Goal: Task Accomplishment & Management: Use online tool/utility

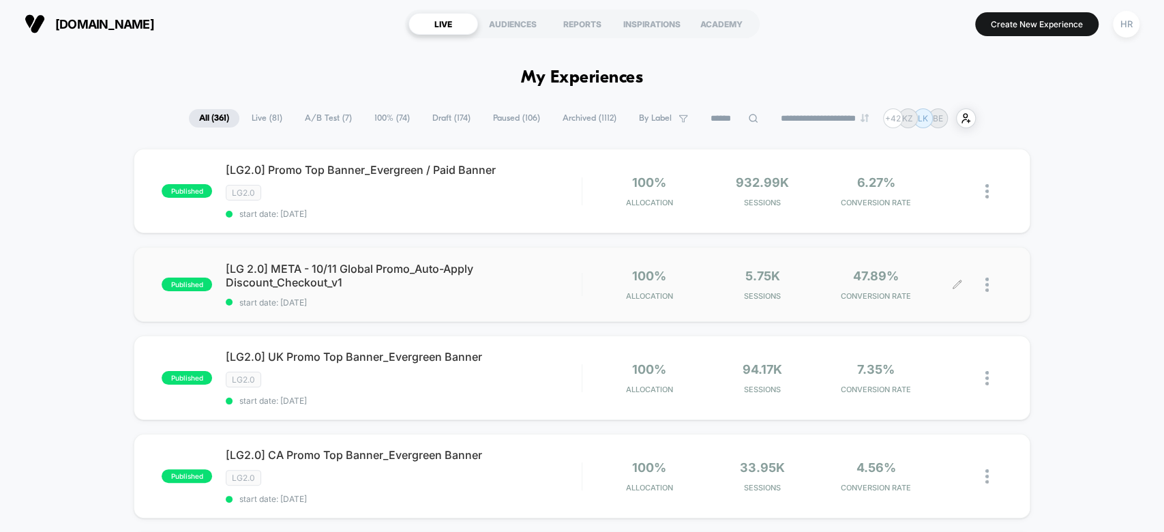
click at [955, 281] on icon at bounding box center [957, 285] width 10 height 10
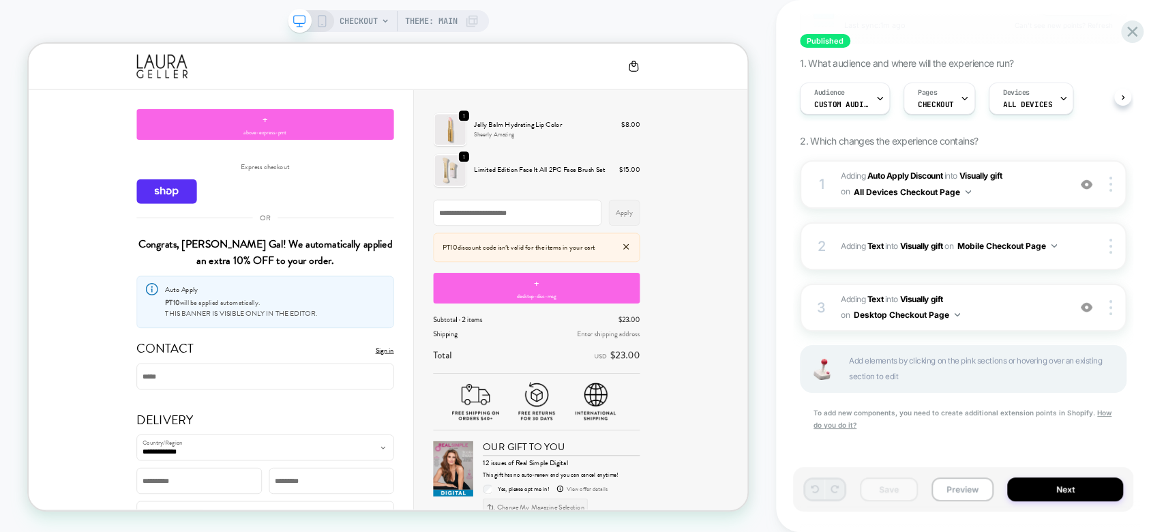
scroll to position [191, 0]
click at [874, 102] on div "Audience Custom Audience" at bounding box center [842, 98] width 82 height 31
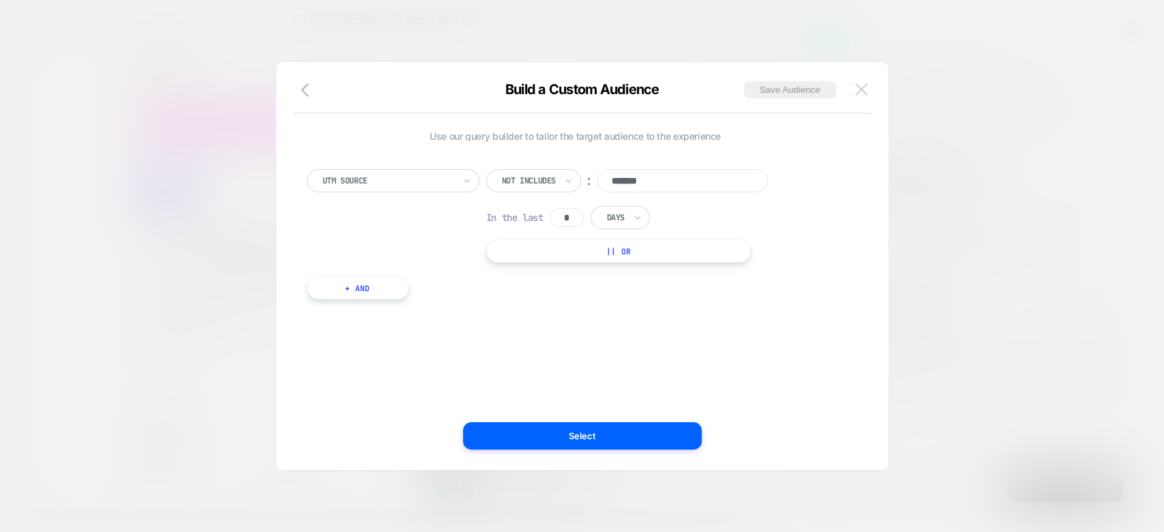
click at [857, 93] on img at bounding box center [861, 89] width 12 height 12
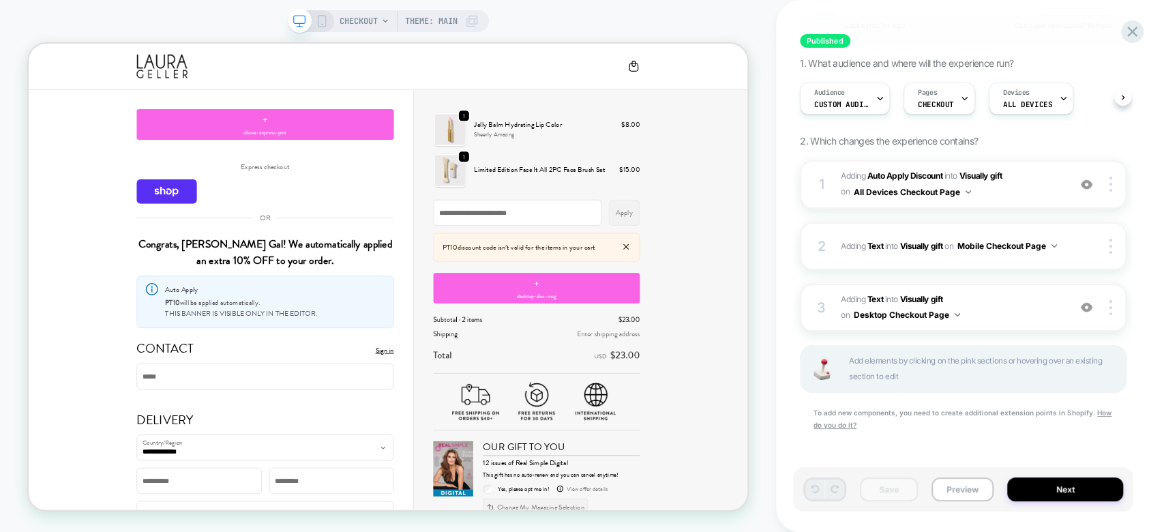
scroll to position [0, 0]
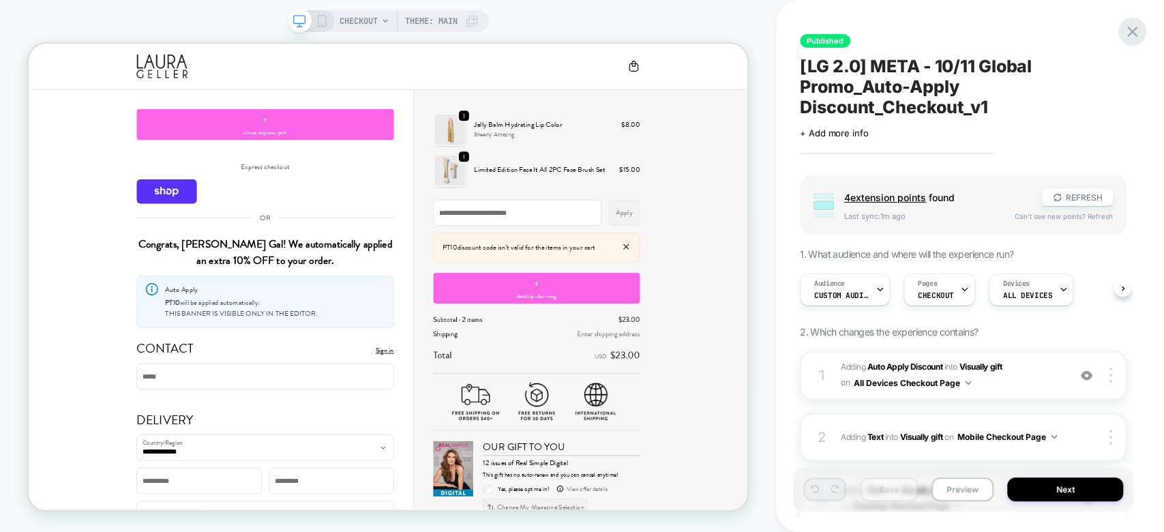
click at [1135, 35] on icon at bounding box center [1132, 32] width 10 height 10
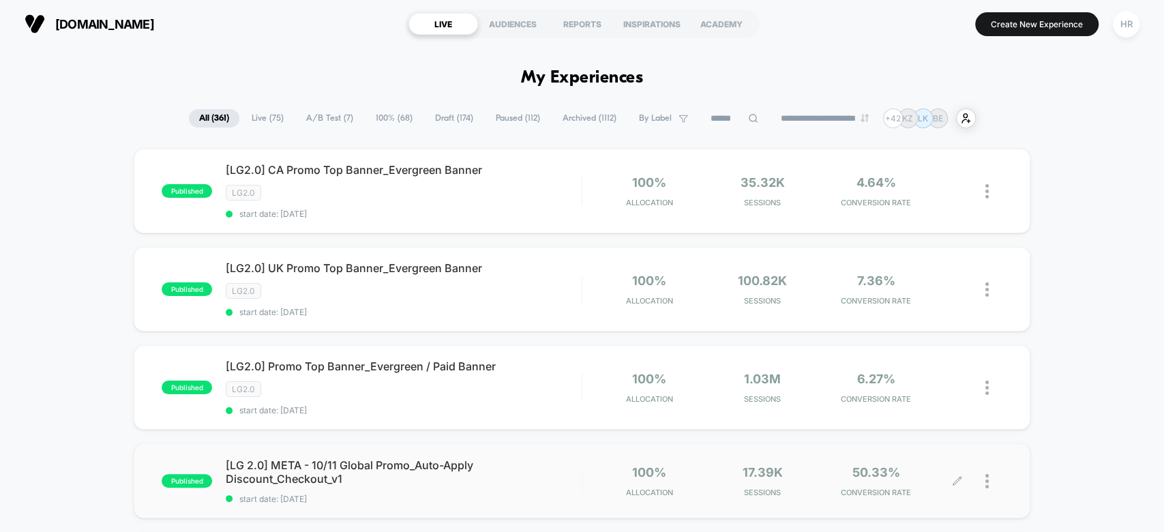
click at [955, 476] on icon at bounding box center [957, 481] width 10 height 10
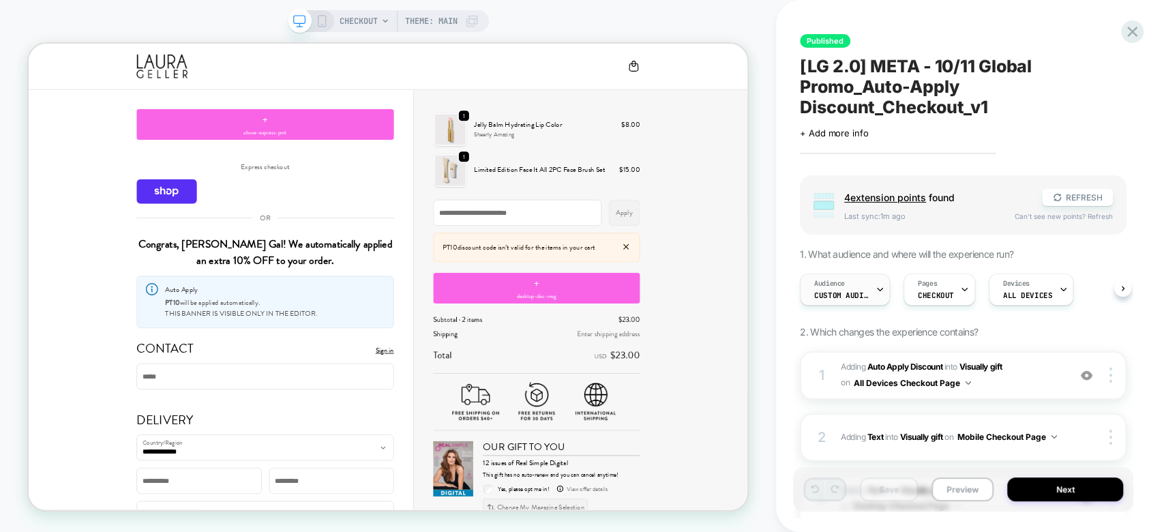
click at [879, 286] on icon at bounding box center [880, 289] width 9 height 9
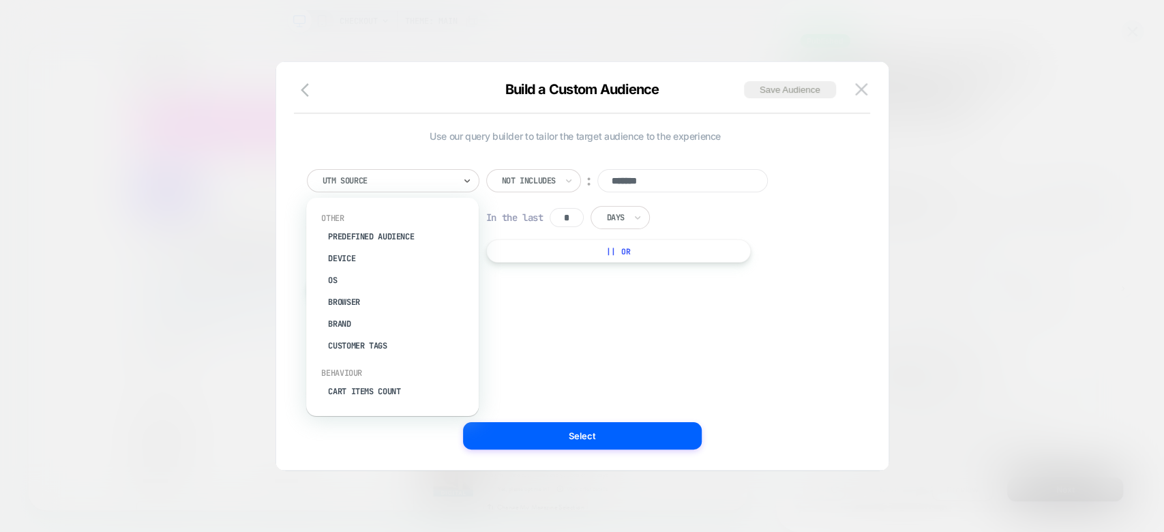
click at [456, 178] on div "UTM Source" at bounding box center [393, 180] width 173 height 23
type input "****"
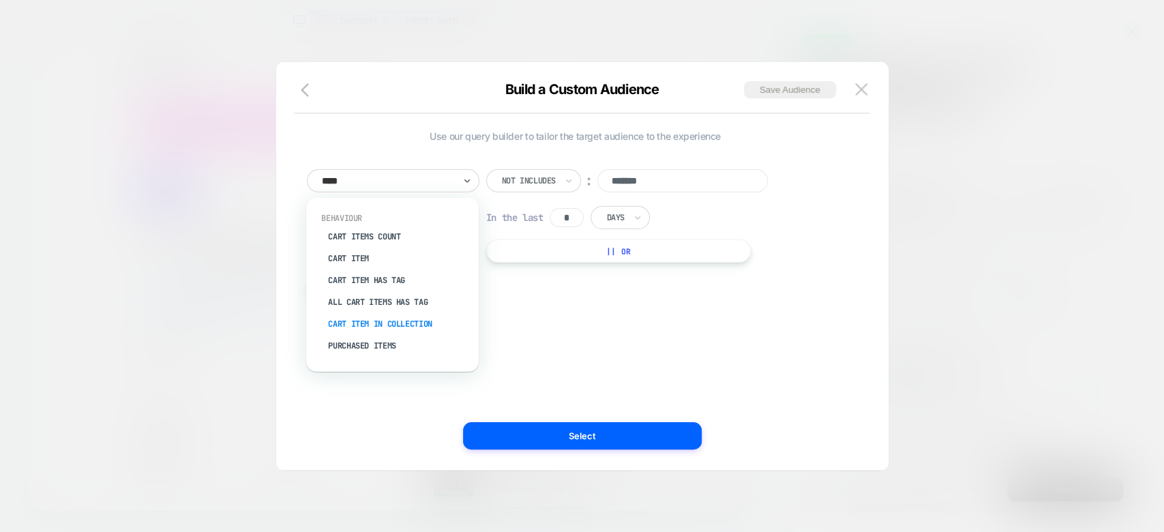
click at [389, 328] on div "Cart Item In Collection" at bounding box center [399, 324] width 159 height 22
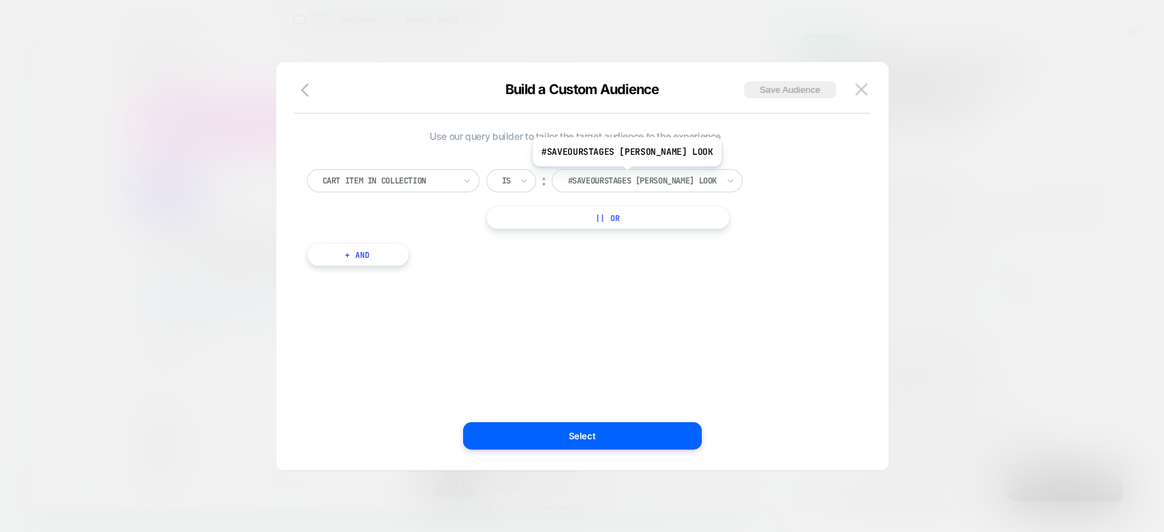
click at [642, 176] on div at bounding box center [642, 181] width 150 height 12
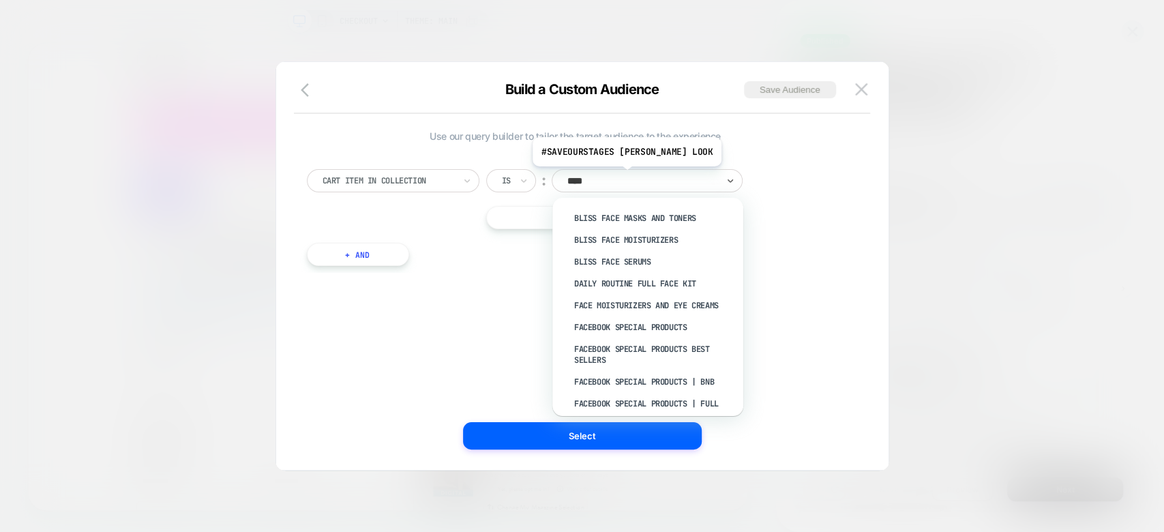
type input "*****"
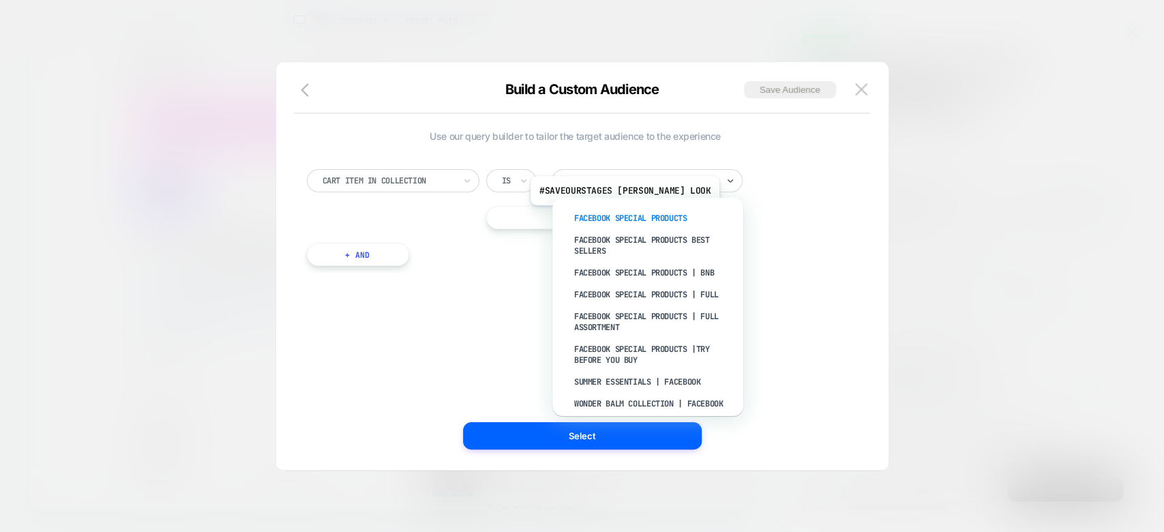
click at [640, 215] on div "Facebook Special Products" at bounding box center [654, 218] width 177 height 22
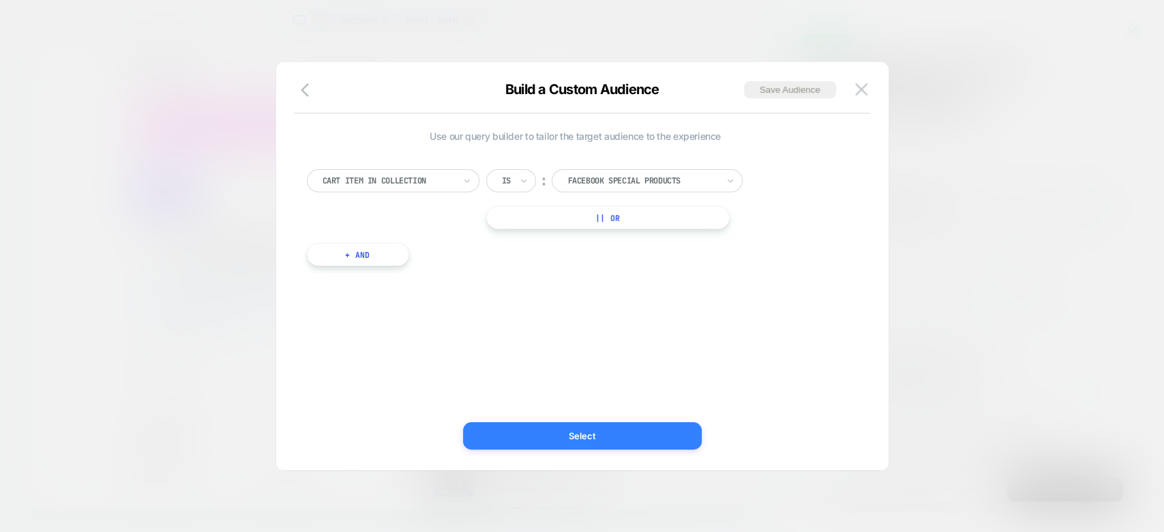
click at [600, 446] on button "Select" at bounding box center [582, 435] width 239 height 27
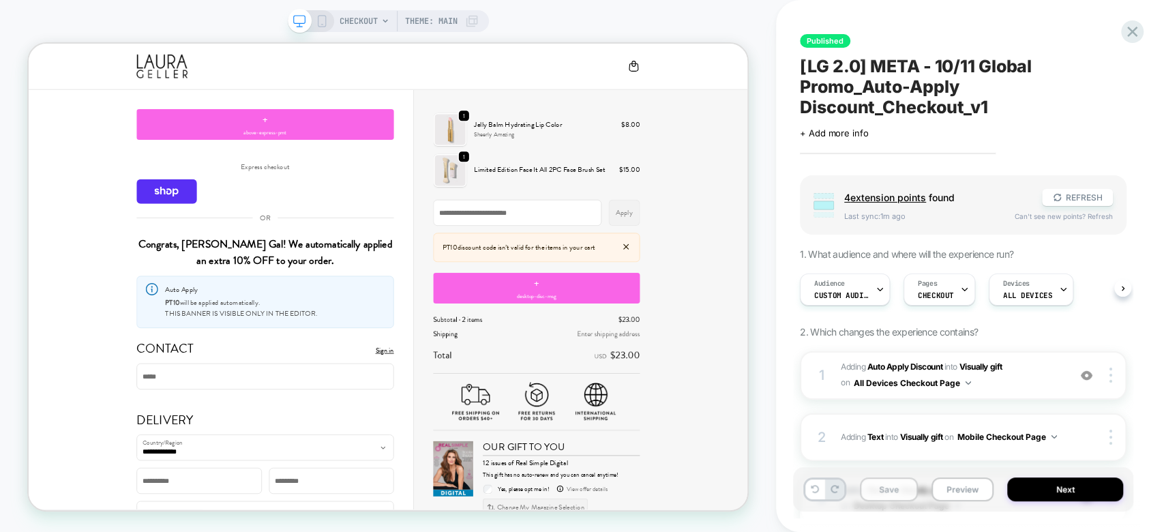
click at [893, 494] on button "Save" at bounding box center [889, 489] width 58 height 24
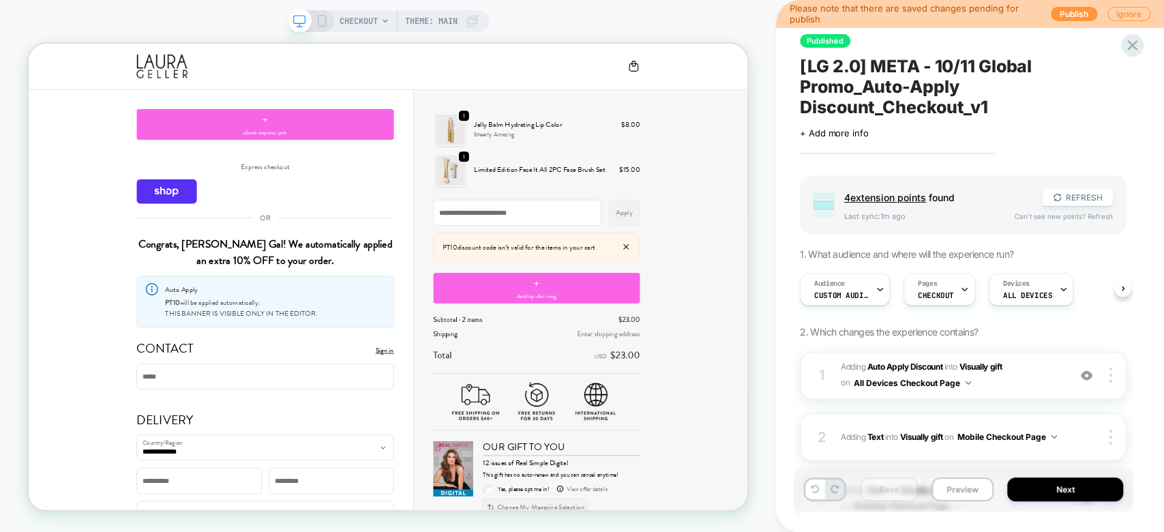
scroll to position [191, 0]
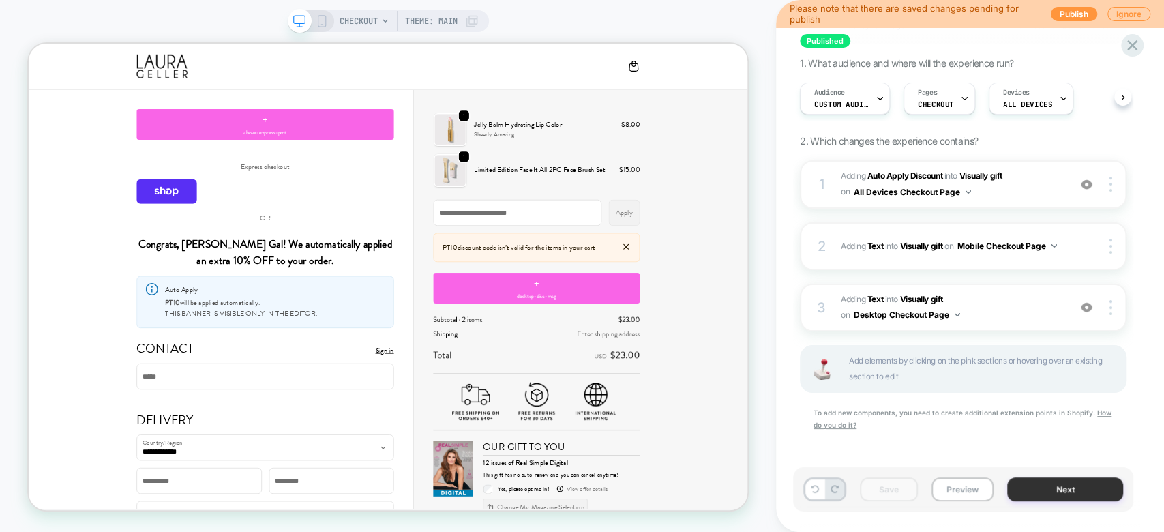
click at [1050, 499] on button "Next" at bounding box center [1065, 489] width 116 height 24
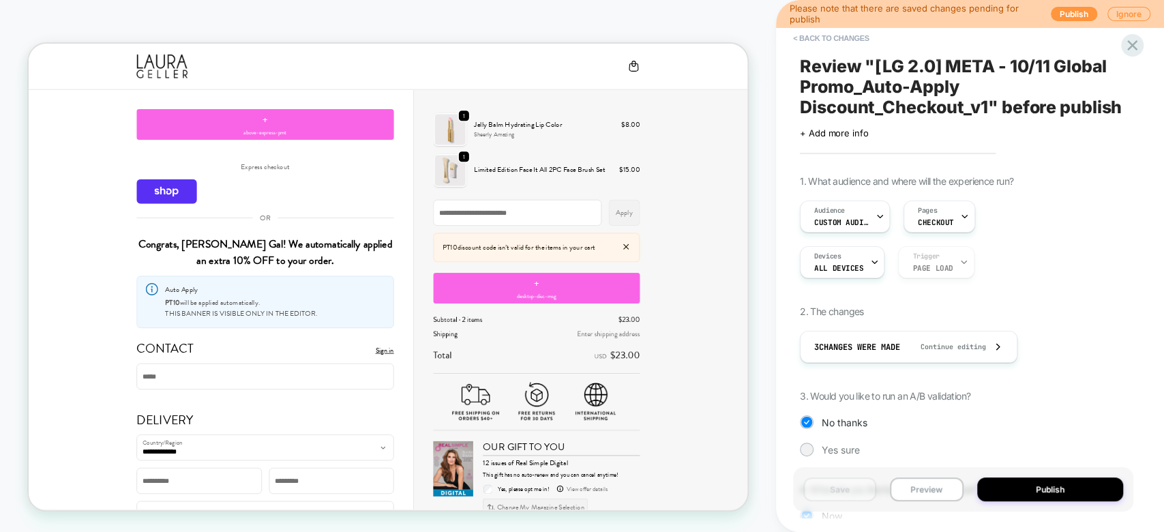
click at [1050, 499] on button "Publish" at bounding box center [1050, 489] width 147 height 24
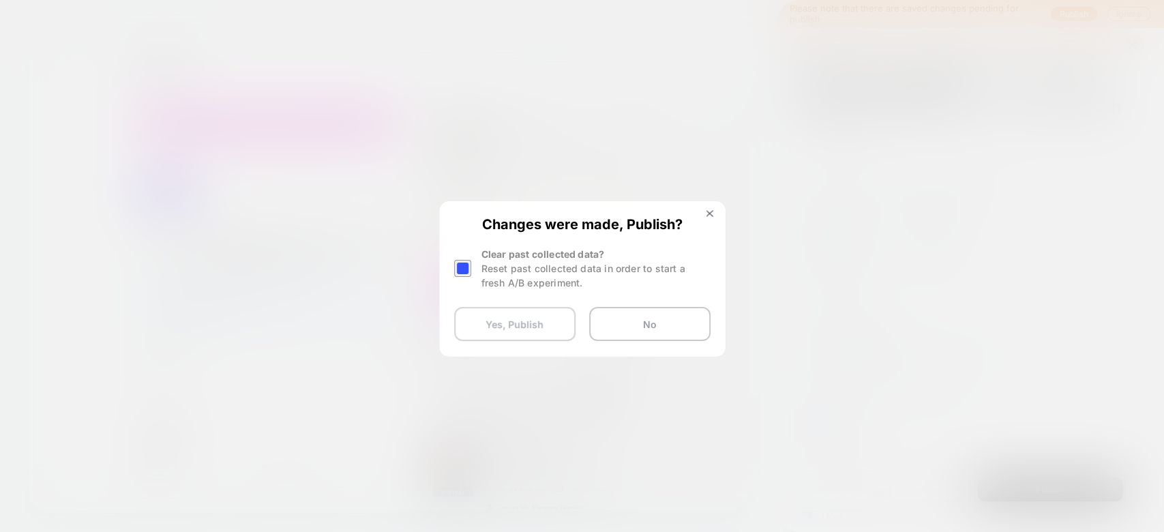
click at [533, 321] on button "Yes, Publish" at bounding box center [514, 324] width 121 height 34
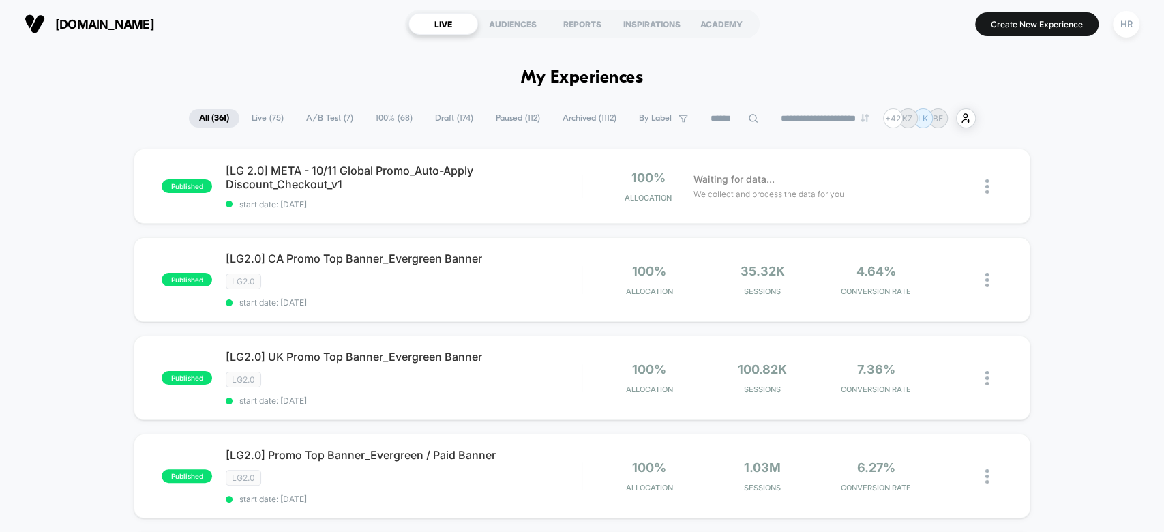
click at [325, 120] on span "A/B Test ( 7 )" at bounding box center [330, 118] width 68 height 18
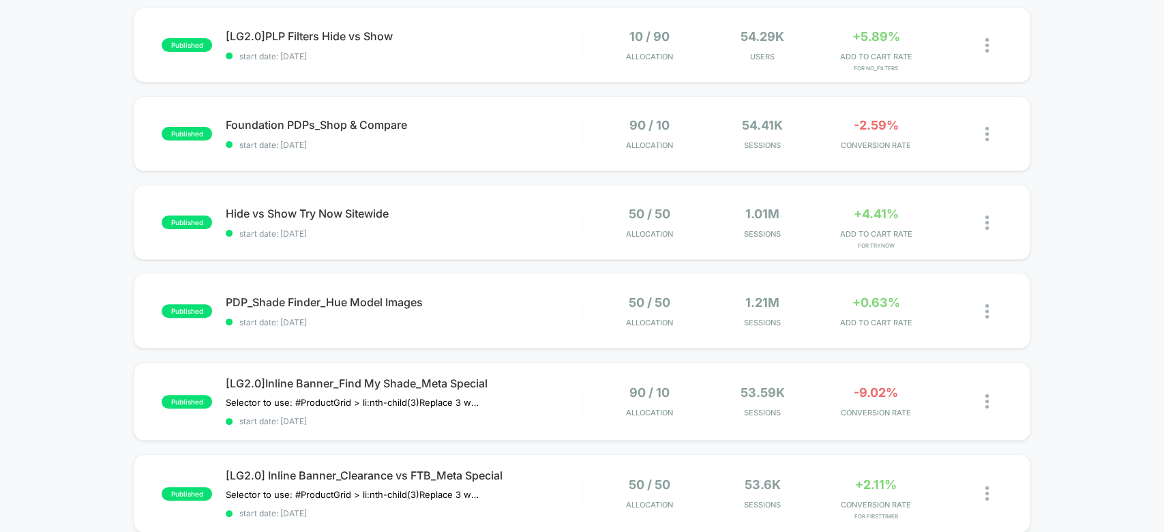
scroll to position [142, 0]
click at [490, 210] on span "Hide vs Show Try Now Sitewide Click to edit experience details" at bounding box center [403, 213] width 355 height 14
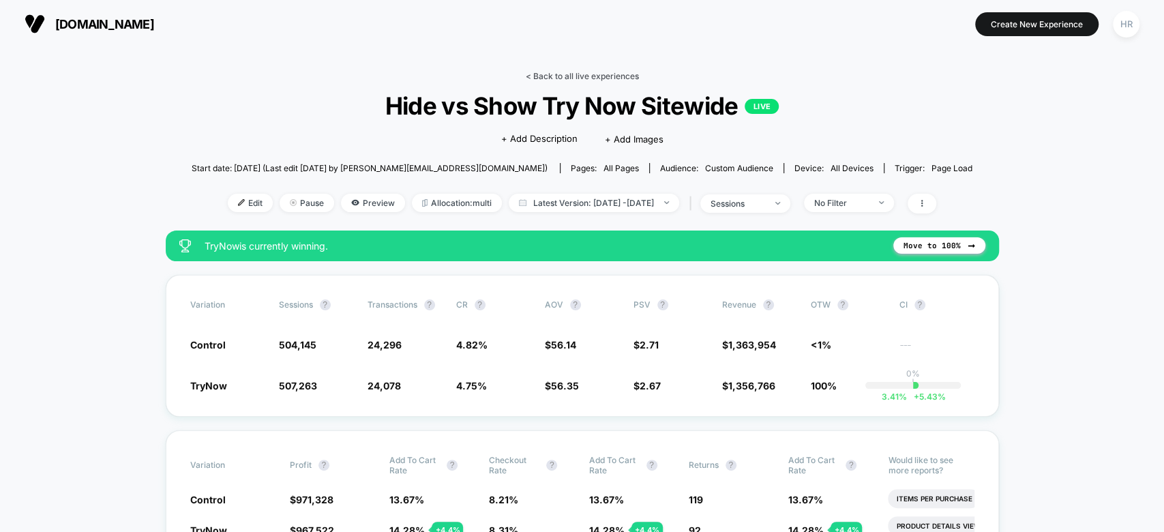
click at [604, 72] on link "< Back to all live experiences" at bounding box center [582, 76] width 113 height 10
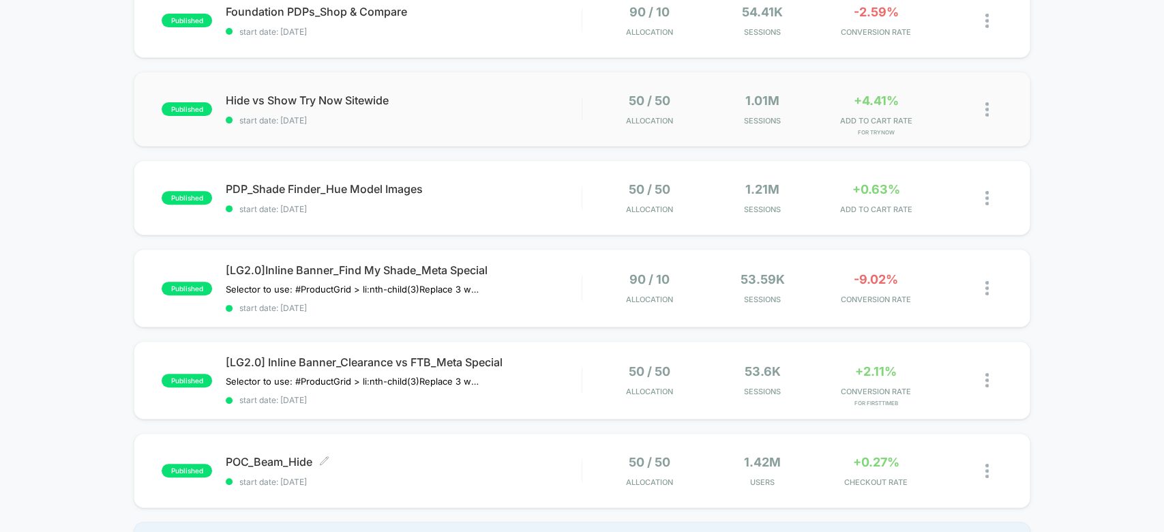
scroll to position [256, 0]
click at [501, 466] on div "POC_Beam_Hide Click to edit experience details Click to edit experience details…" at bounding box center [403, 470] width 355 height 32
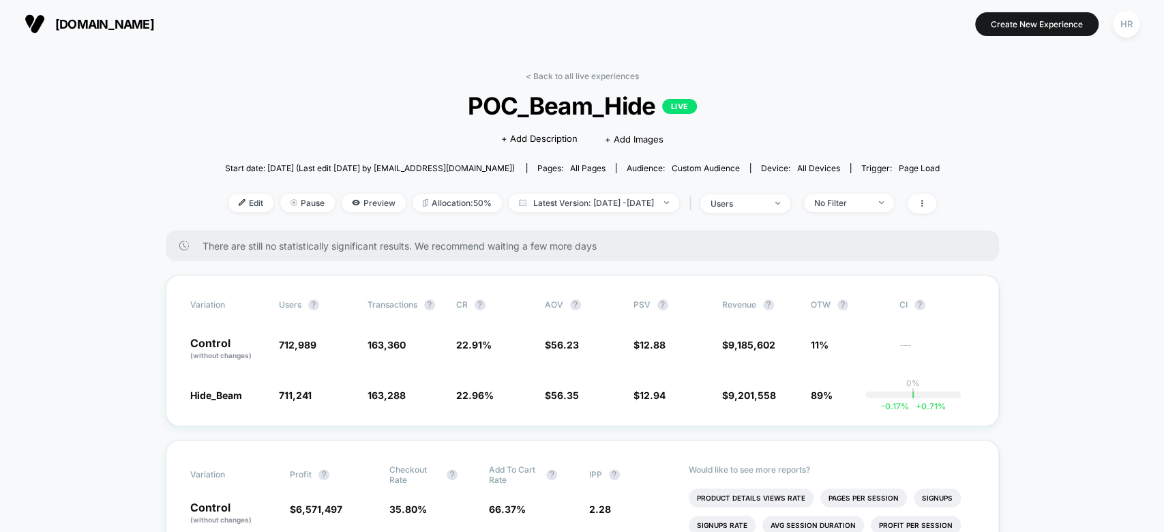
scroll to position [107, 0]
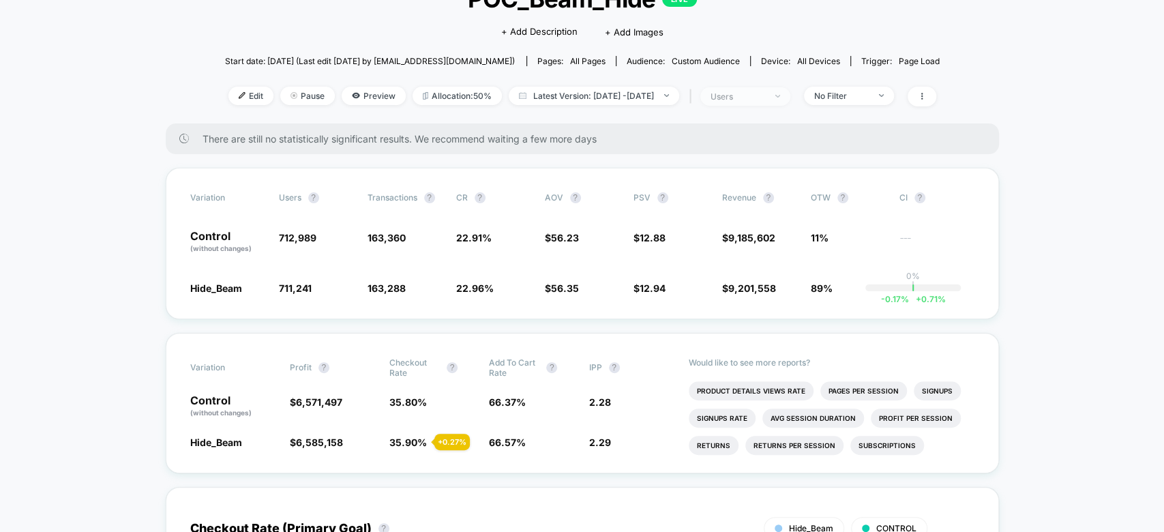
click at [773, 101] on span "users" at bounding box center [745, 96] width 90 height 18
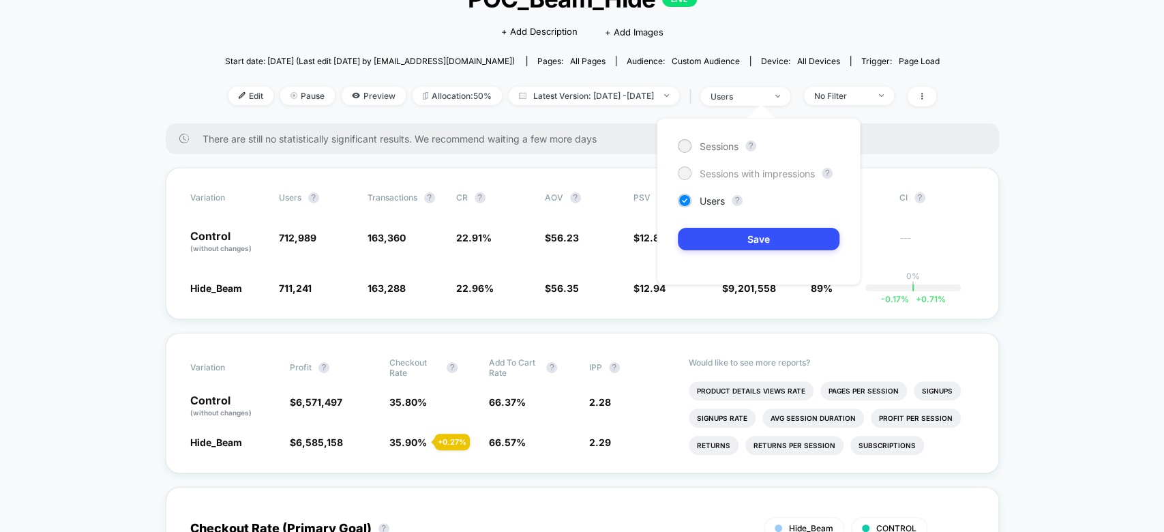
click at [736, 173] on span "Sessions with impressions" at bounding box center [757, 174] width 115 height 12
click at [732, 243] on button "Save" at bounding box center [759, 239] width 162 height 23
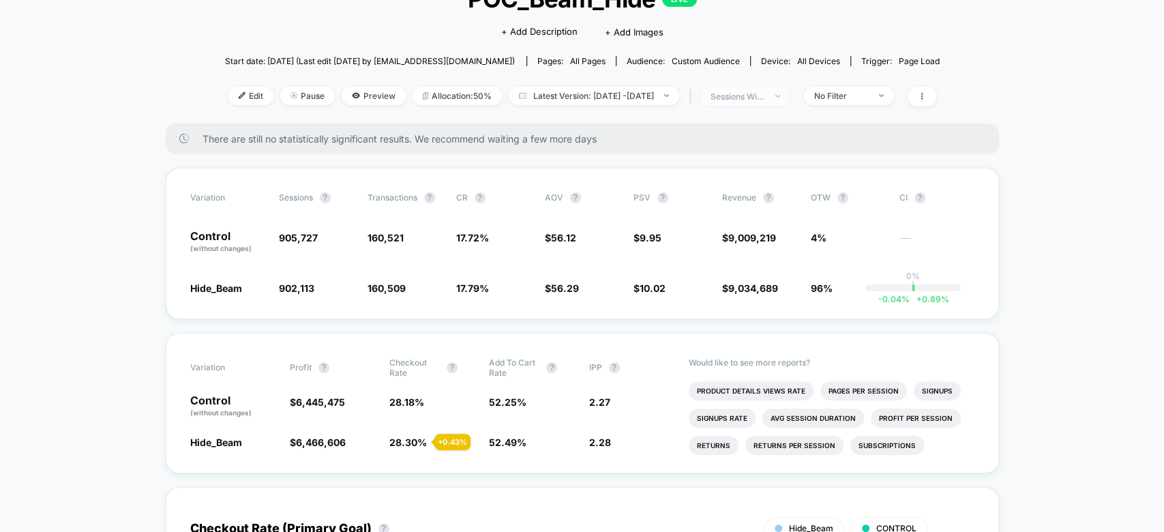
click at [765, 93] on div "sessions with impression" at bounding box center [738, 96] width 55 height 10
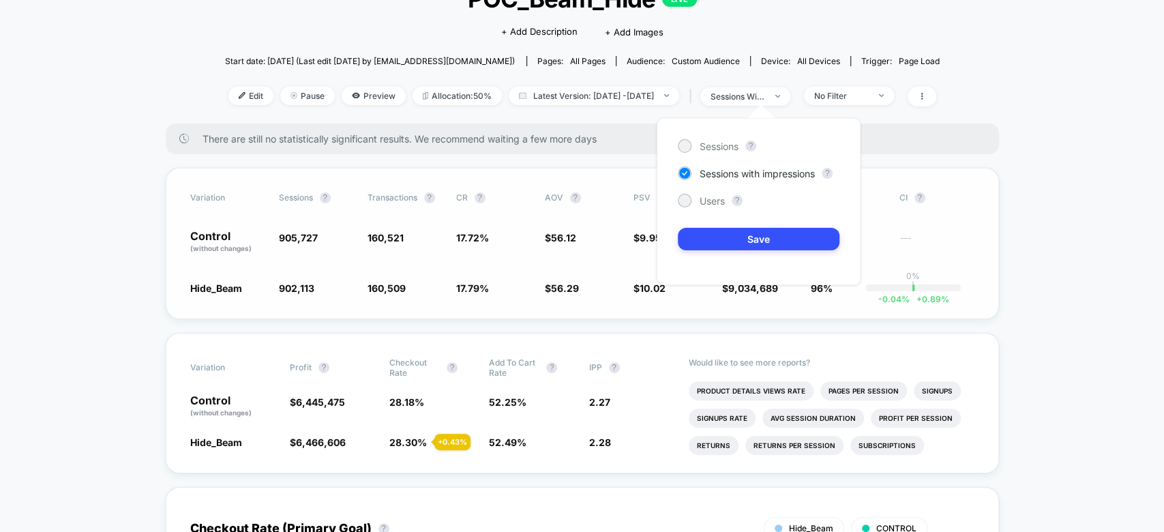
click at [537, 241] on div "Control (without changes) 905,727 160,521 17.72 % $ 56.12 $ 9.95 $ 9,009,219 4%…" at bounding box center [582, 242] width 784 height 23
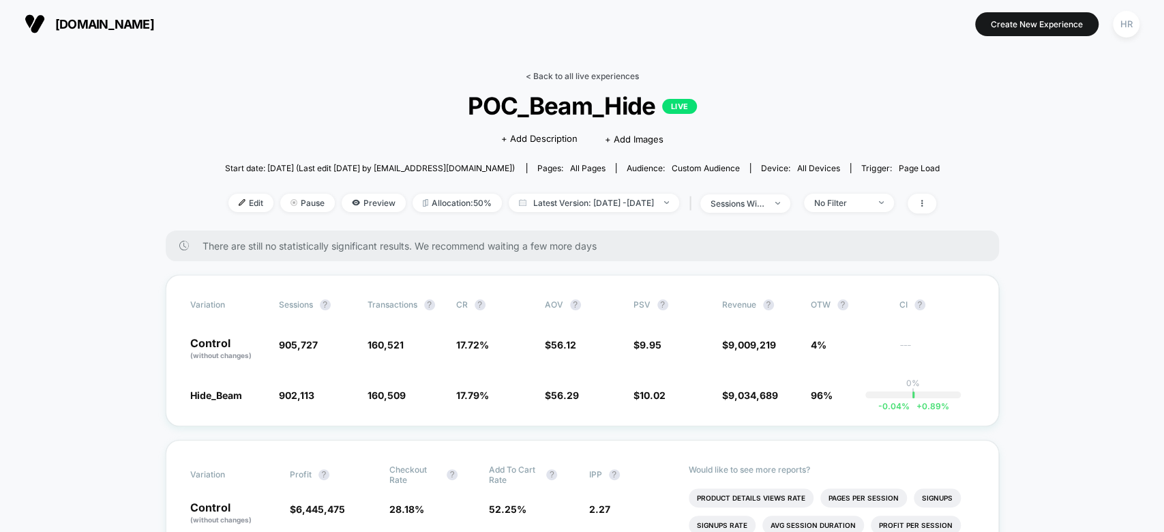
click at [567, 77] on link "< Back to all live experiences" at bounding box center [582, 76] width 113 height 10
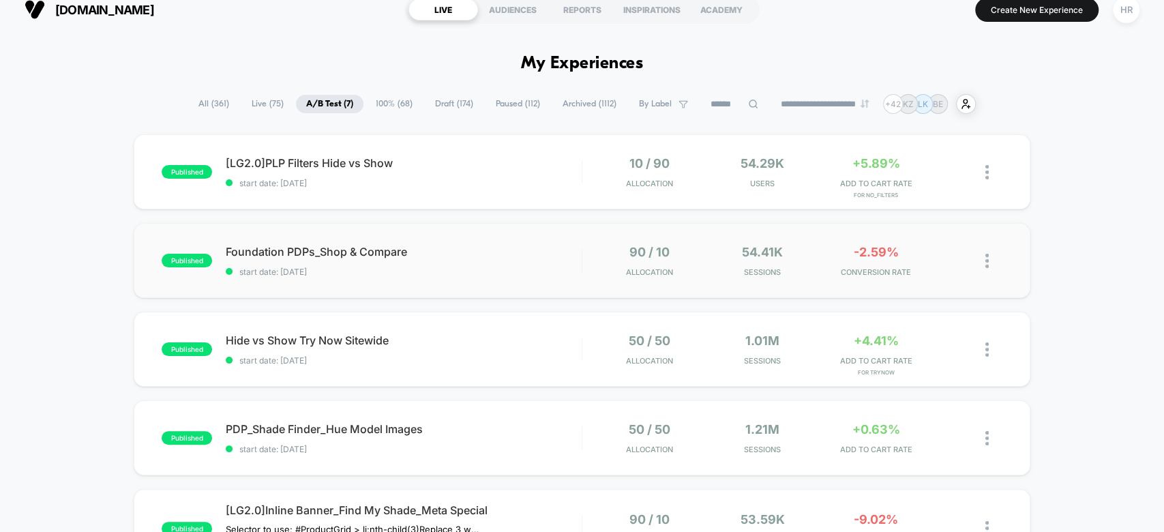
scroll to position [12, 0]
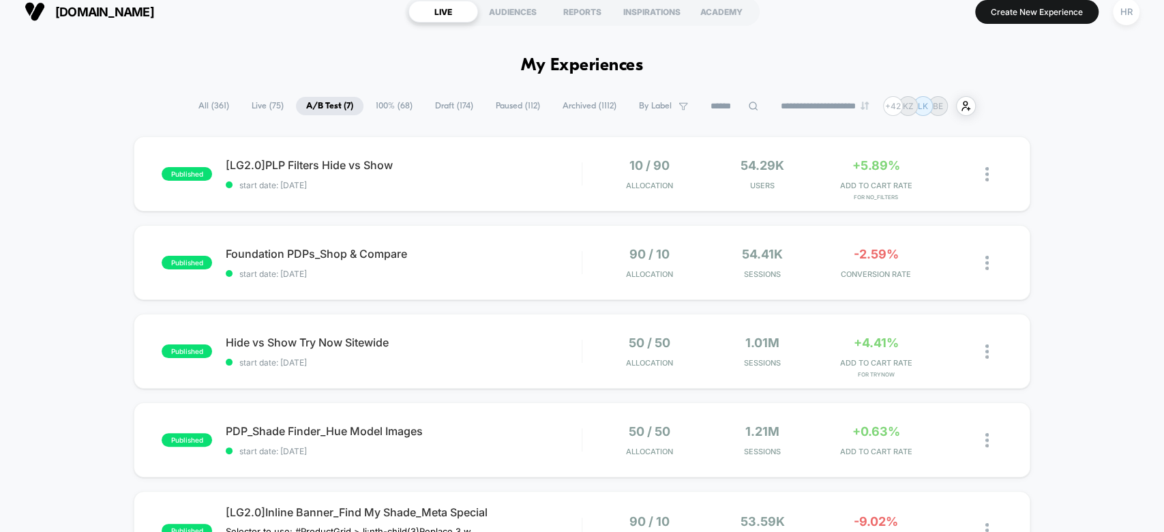
click at [383, 106] on span "100% ( 68 )" at bounding box center [394, 106] width 57 height 18
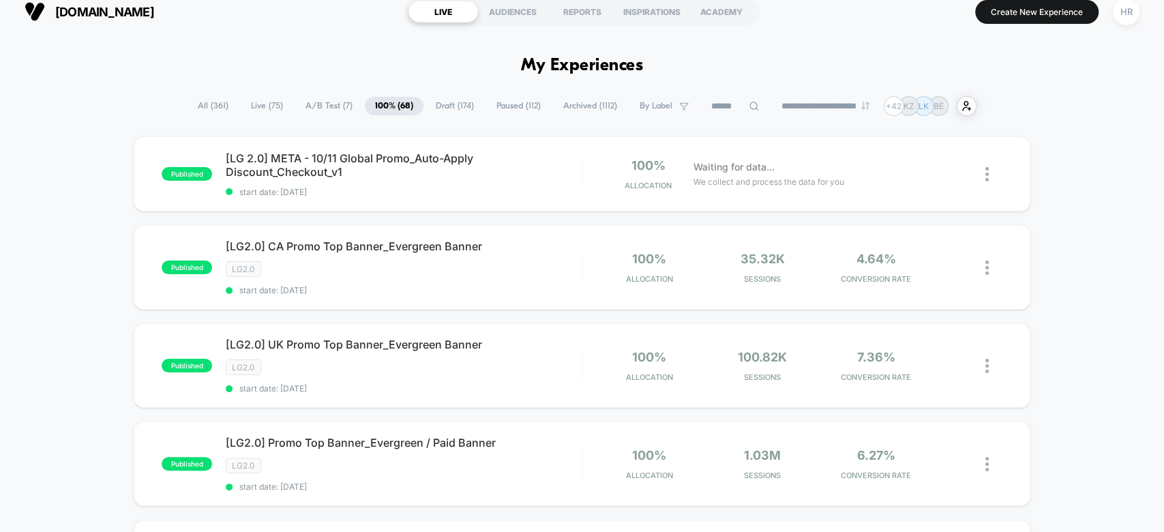
click at [323, 100] on span "A/B Test ( 7 )" at bounding box center [329, 106] width 68 height 18
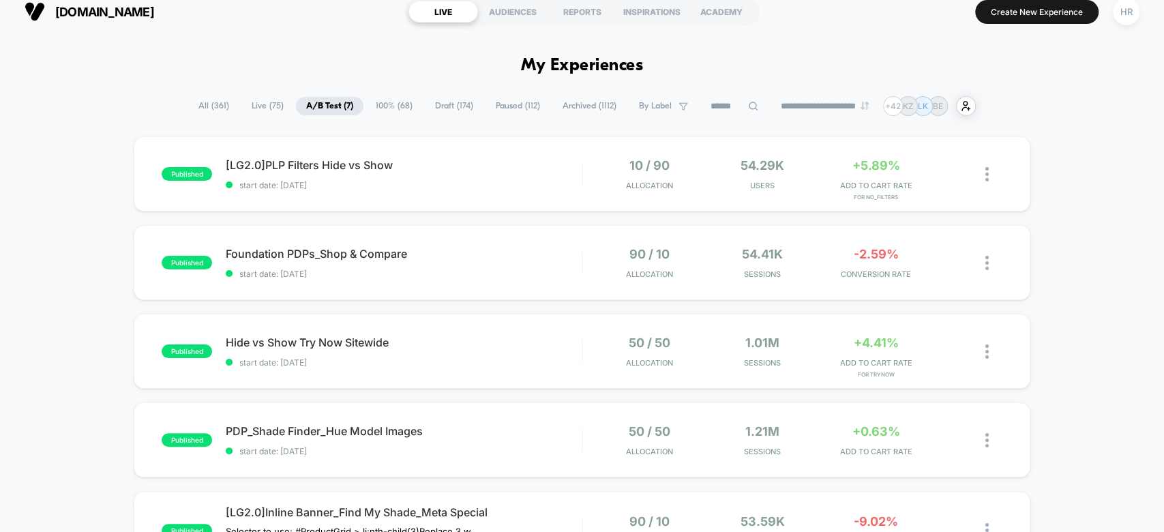
click at [202, 104] on span "All ( 361 )" at bounding box center [213, 106] width 51 height 18
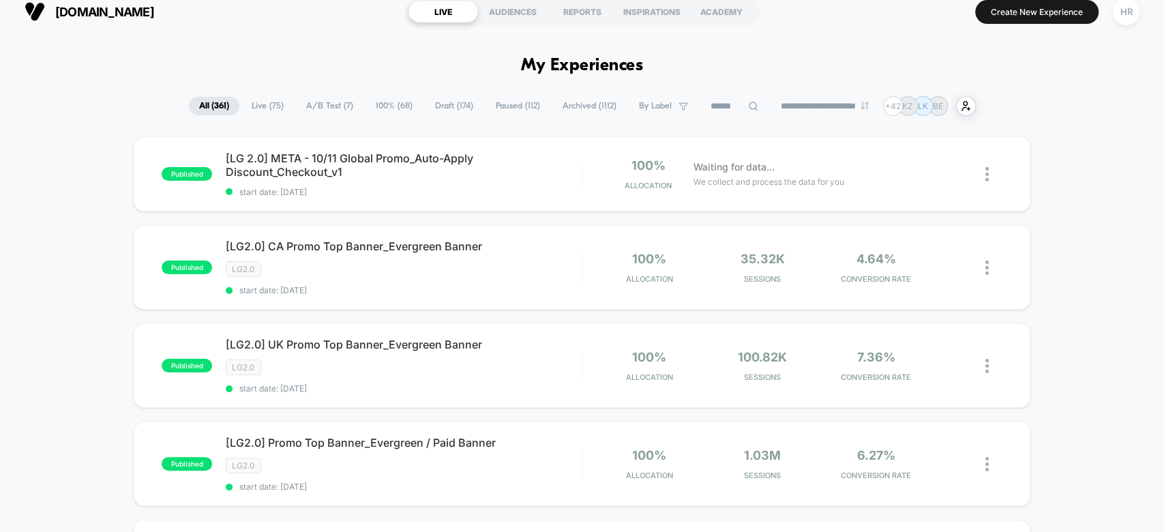
click at [720, 106] on input at bounding box center [734, 106] width 68 height 16
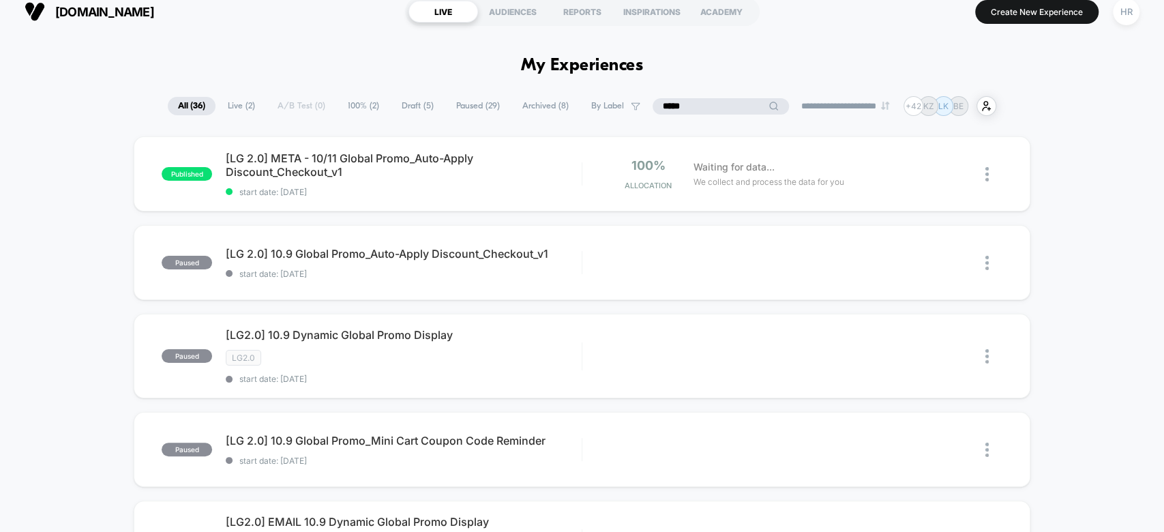
type input "******"
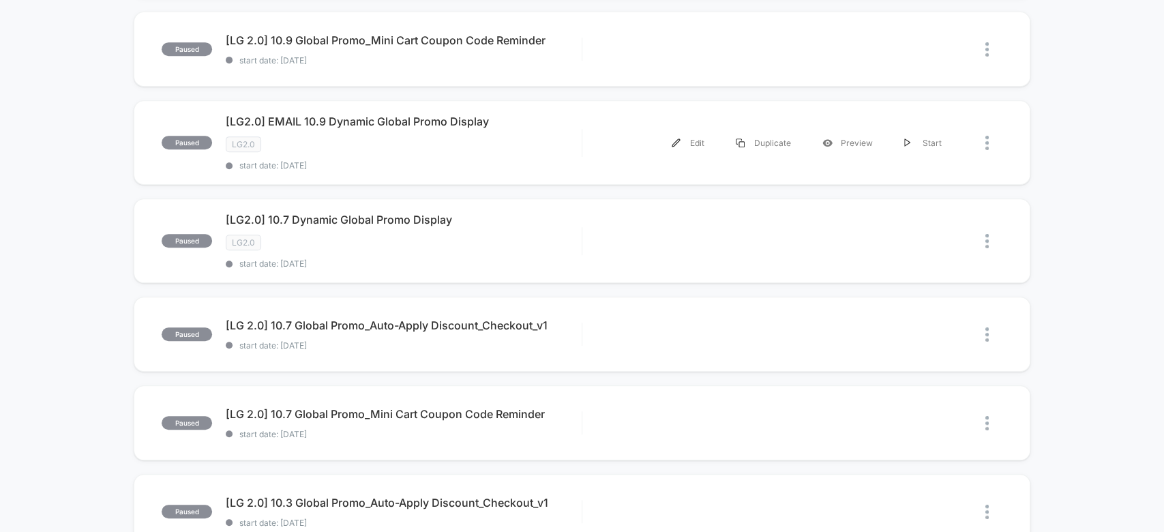
scroll to position [0, 0]
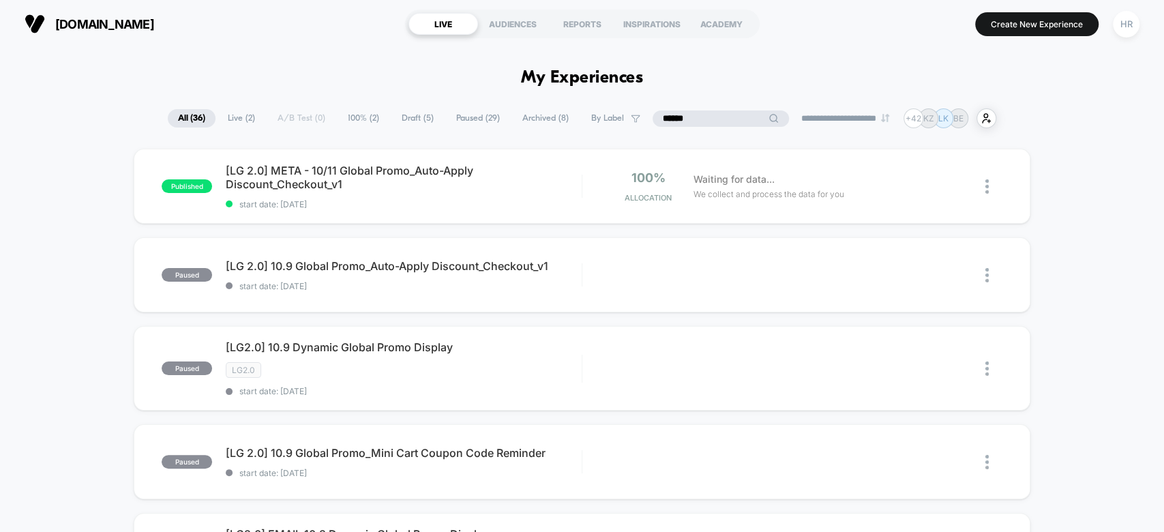
click at [715, 115] on input "******" at bounding box center [721, 118] width 136 height 16
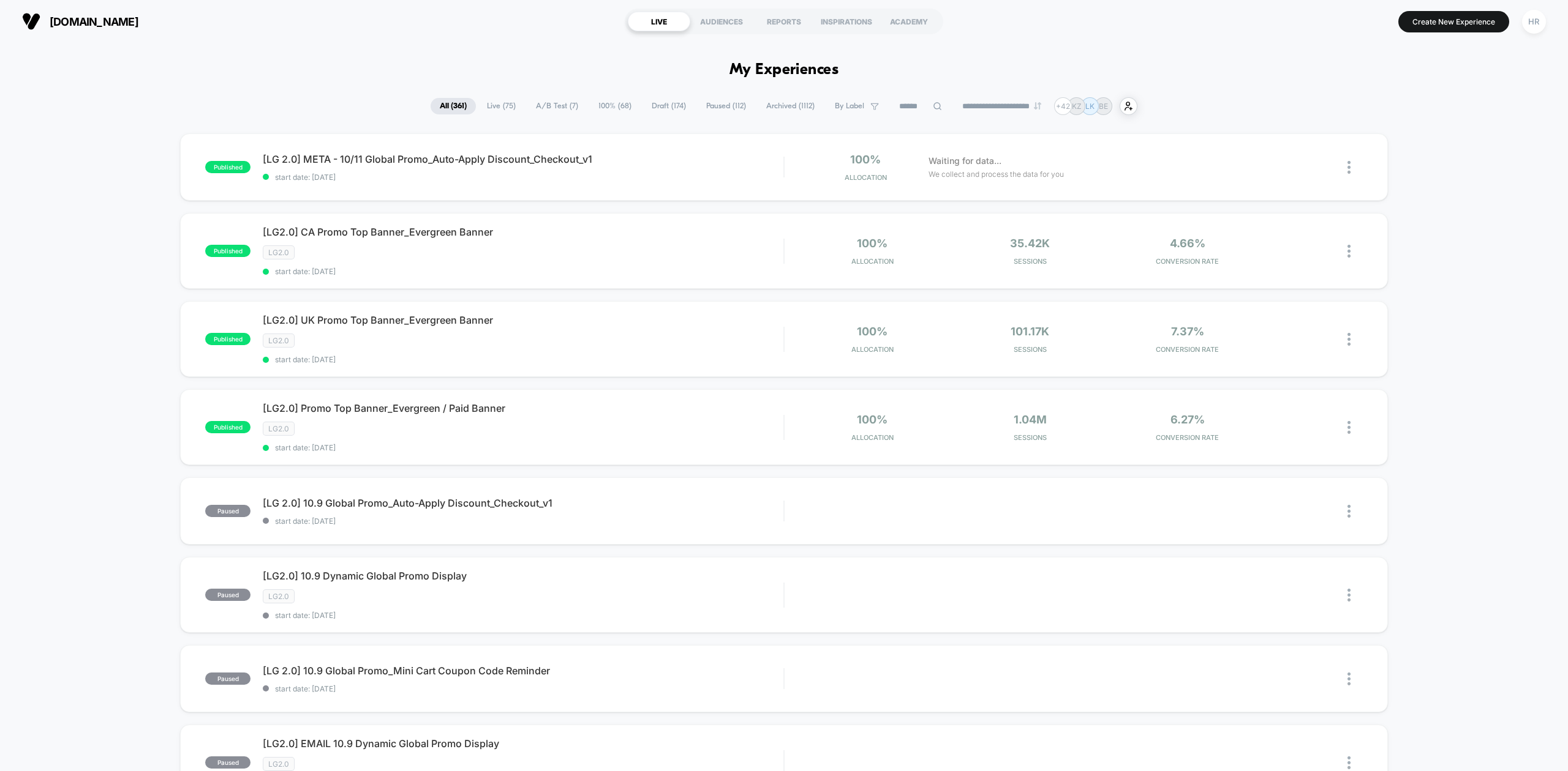
click at [538, 108] on span "A/B Test ( 7 )" at bounding box center [558, 106] width 61 height 16
